Goal: Use online tool/utility

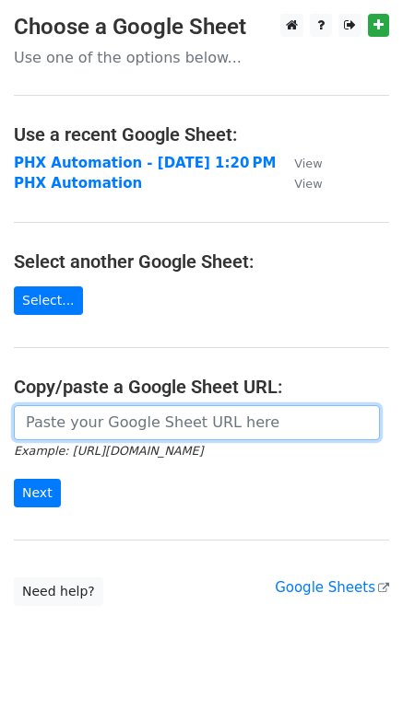
click at [118, 433] on input "url" at bounding box center [197, 422] width 366 height 35
paste input "[URL][DOMAIN_NAME]"
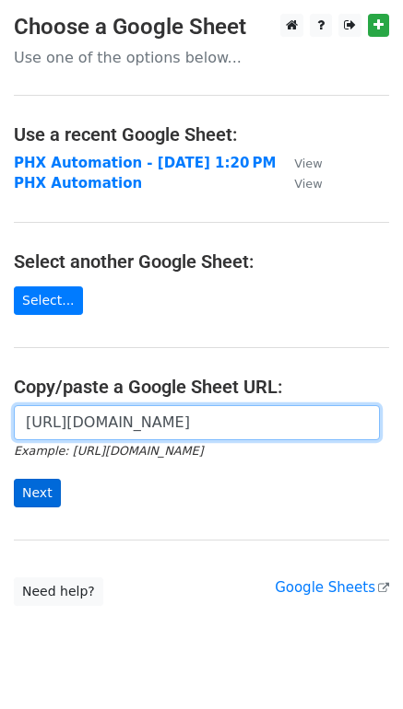
type input "[URL][DOMAIN_NAME]"
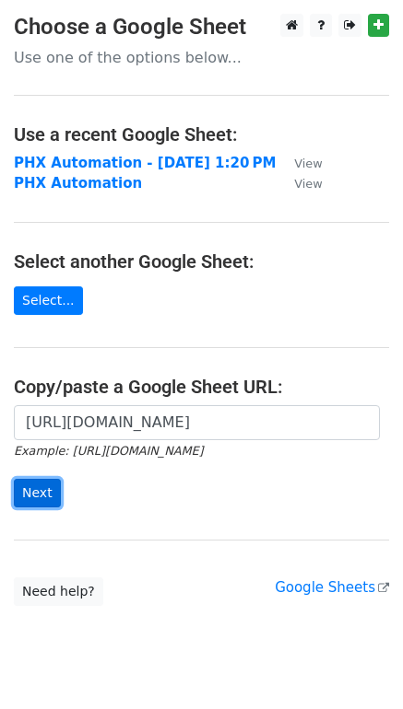
scroll to position [0, 0]
click at [29, 503] on input "Next" at bounding box center [37, 493] width 47 height 29
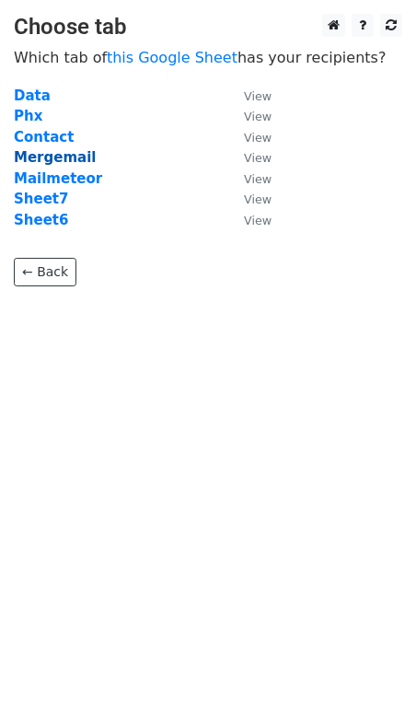
click at [66, 159] on strong "Mergemail" at bounding box center [55, 157] width 82 height 17
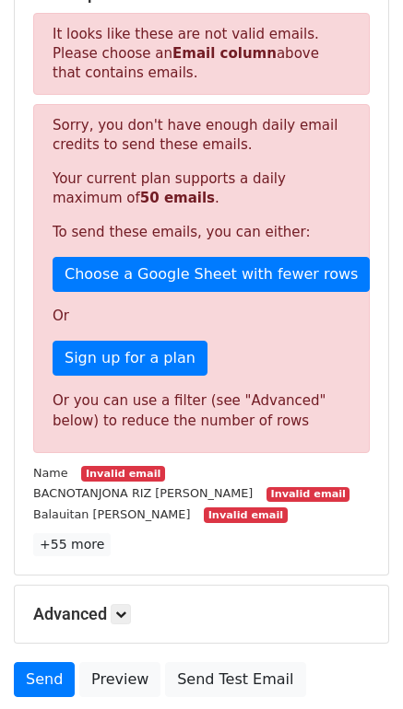
scroll to position [317, 0]
